Goal: Task Accomplishment & Management: Manage account settings

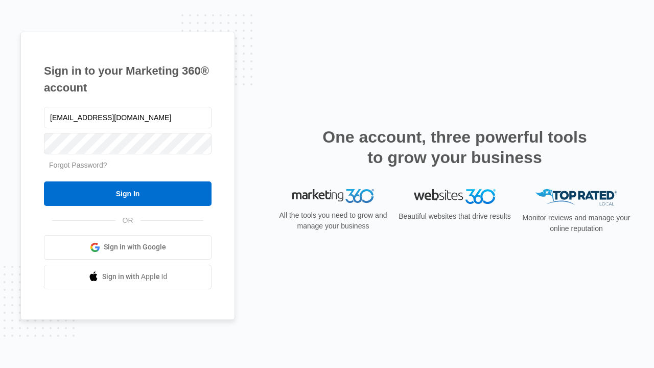
type input "[EMAIL_ADDRESS][DOMAIN_NAME]"
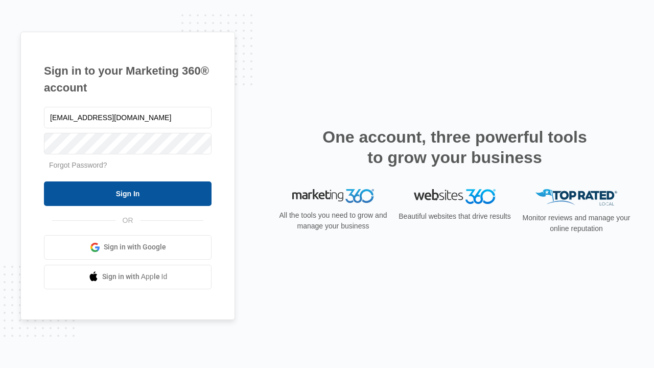
click at [128, 193] on input "Sign In" at bounding box center [128, 193] width 168 height 25
